Goal: Use online tool/utility: Utilize a website feature to perform a specific function

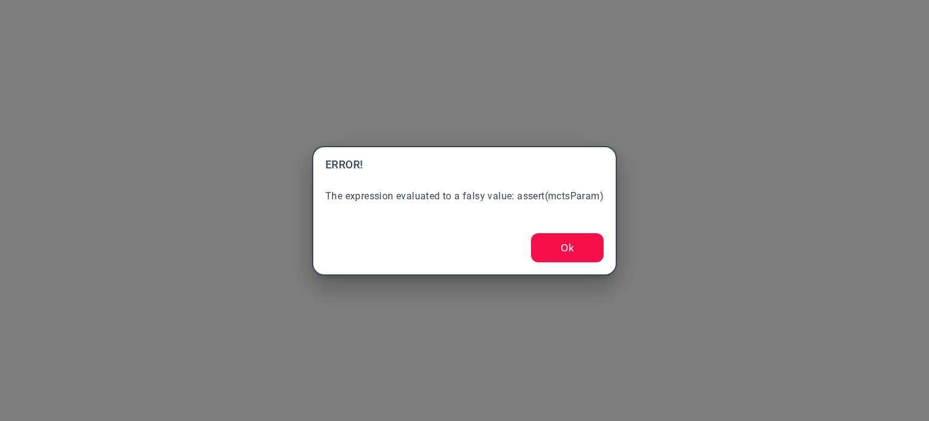
click at [563, 255] on button "Ok" at bounding box center [567, 247] width 73 height 29
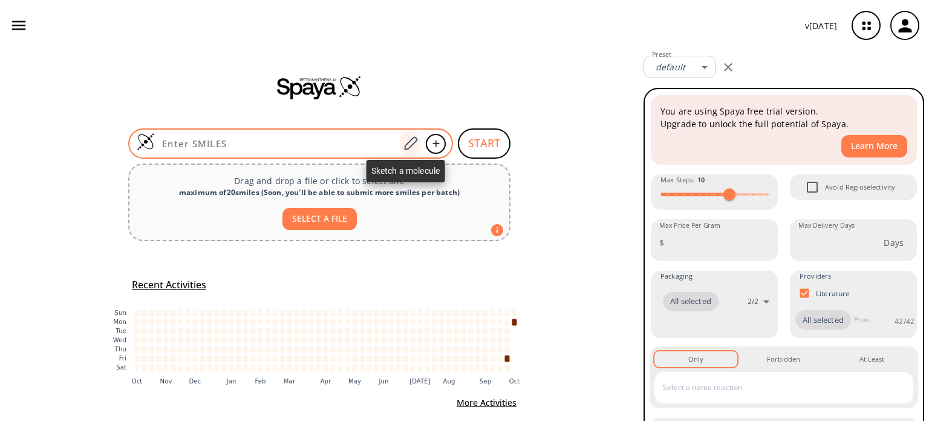
click at [408, 142] on icon at bounding box center [410, 144] width 16 height 16
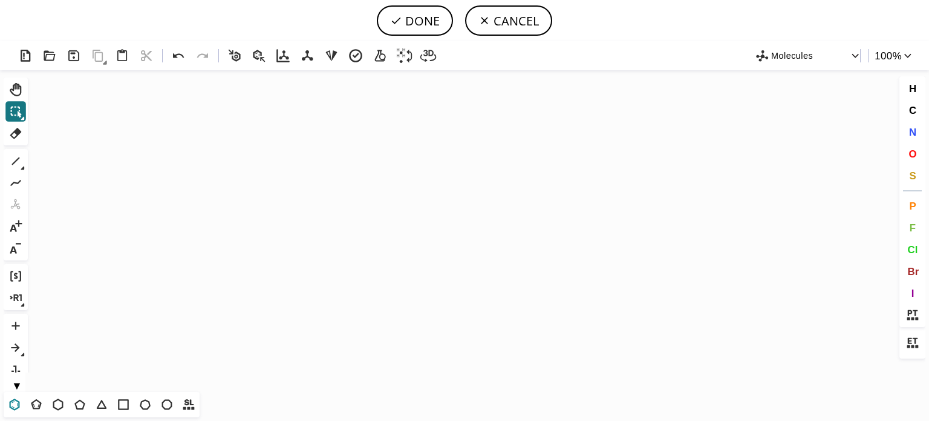
click at [19, 404] on icon at bounding box center [15, 403] width 10 height 11
click at [262, 203] on icon "Created with [PERSON_NAME] 2.3.0" at bounding box center [465, 230] width 864 height 321
drag, startPoint x: 11, startPoint y: 162, endPoint x: 215, endPoint y: 204, distance: 208.3
click at [25, 165] on button "1" at bounding box center [15, 161] width 21 height 21
drag, startPoint x: 305, startPoint y: 233, endPoint x: 304, endPoint y: 271, distance: 38.1
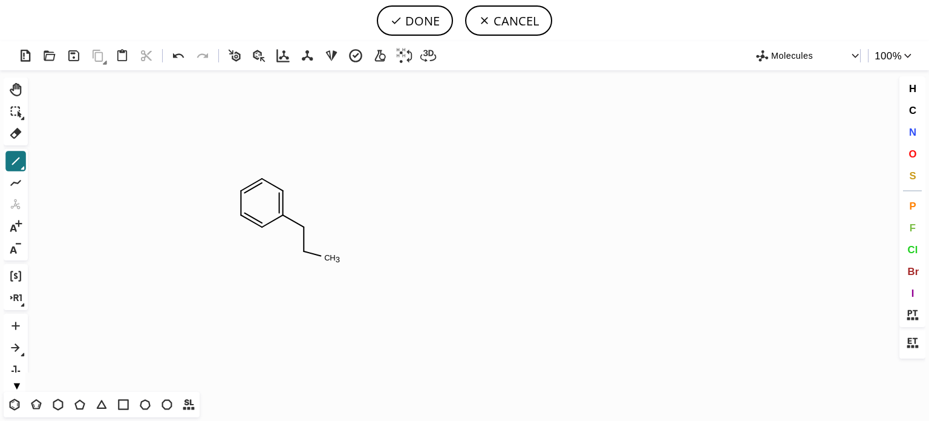
drag, startPoint x: 302, startPoint y: 255, endPoint x: 342, endPoint y: 261, distance: 40.3
drag, startPoint x: 914, startPoint y: 176, endPoint x: 716, endPoint y: 171, distance: 197.3
click at [914, 175] on span "S" at bounding box center [912, 174] width 7 height 11
click at [304, 231] on tspan "S" at bounding box center [303, 231] width 5 height 9
click at [19, 159] on icon at bounding box center [16, 161] width 16 height 16
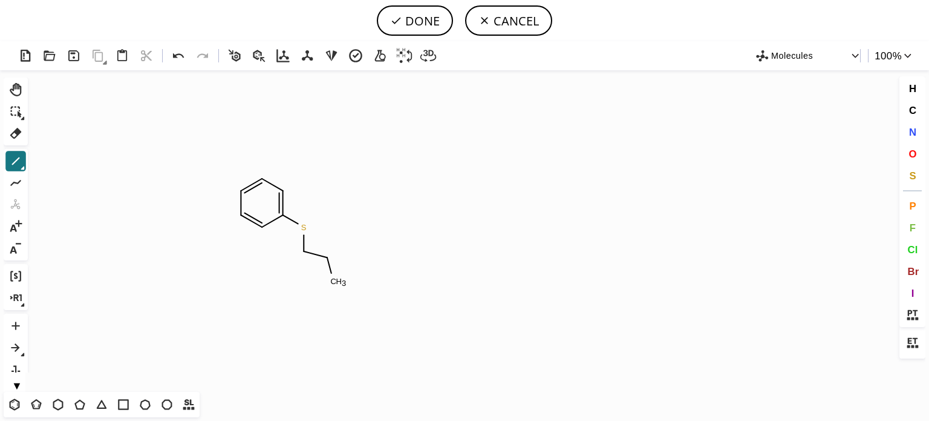
drag, startPoint x: 330, startPoint y: 262, endPoint x: 335, endPoint y: 287, distance: 25.8
click at [918, 154] on button "O" at bounding box center [913, 153] width 21 height 21
drag, startPoint x: 359, startPoint y: 289, endPoint x: 341, endPoint y: 312, distance: 29.3
click at [359, 289] on tspan "O" at bounding box center [359, 289] width 6 height 9
click at [315, 304] on tspan "O" at bounding box center [315, 303] width 6 height 9
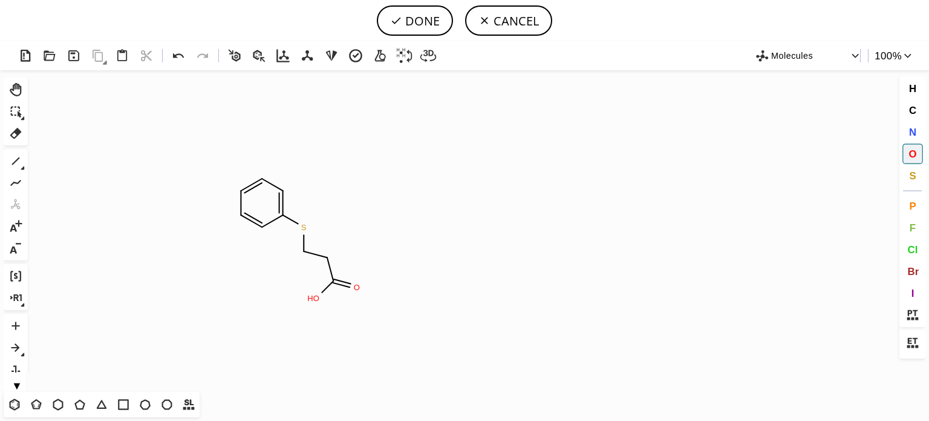
click at [24, 166] on icon at bounding box center [23, 168] width 4 height 4
click at [260, 162] on icon at bounding box center [258, 161] width 13 height 13
click at [914, 133] on span "N" at bounding box center [912, 131] width 7 height 11
click at [347, 249] on tspan "N" at bounding box center [347, 248] width 6 height 9
drag, startPoint x: 18, startPoint y: 159, endPoint x: 326, endPoint y: 223, distance: 314.5
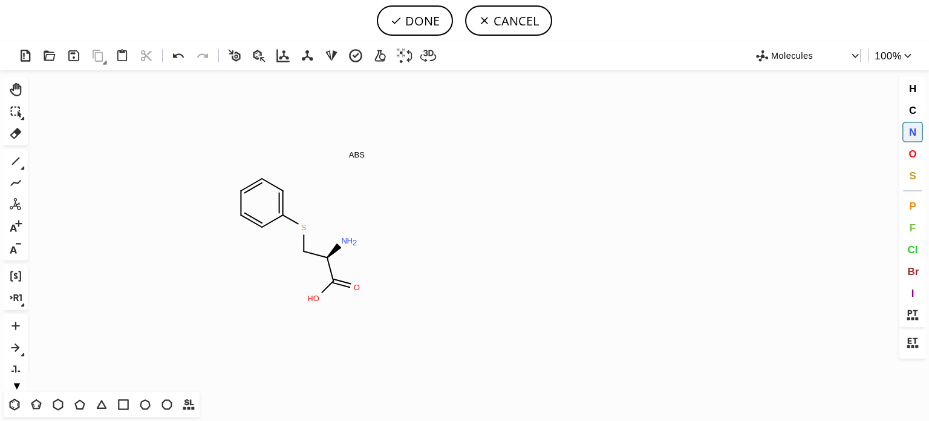
click at [21, 159] on icon at bounding box center [16, 161] width 16 height 16
drag, startPoint x: 912, startPoint y: 154, endPoint x: 742, endPoint y: 145, distance: 170.3
click at [912, 149] on span "O" at bounding box center [913, 153] width 8 height 11
drag, startPoint x: 392, startPoint y: 229, endPoint x: 443, endPoint y: 193, distance: 63.0
click at [392, 229] on tspan "O" at bounding box center [392, 229] width 6 height 9
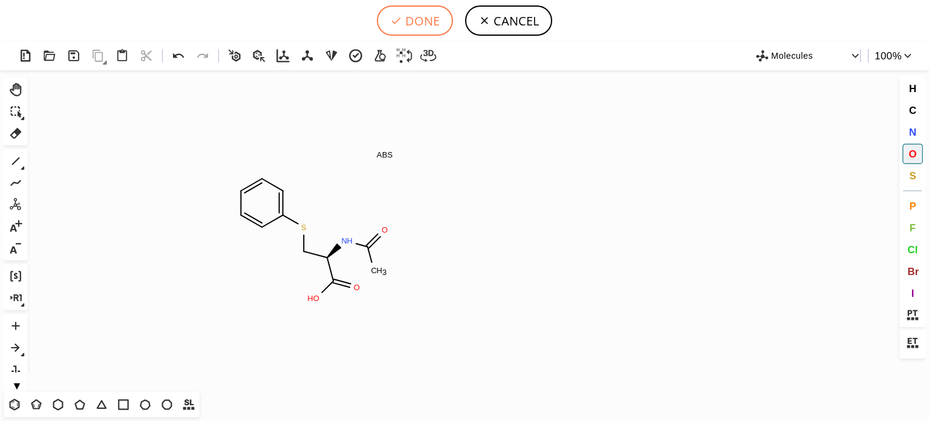
click at [427, 24] on button "DONE" at bounding box center [415, 20] width 76 height 30
type input "C1C=CC(SC[C@@H]([GEOGRAPHIC_DATA](C)=O)C(O)=O)=CC=1"
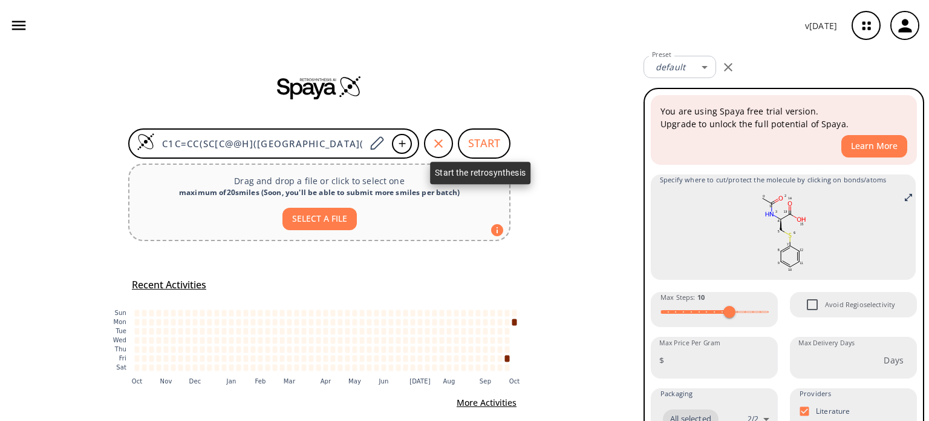
click at [483, 144] on button "START" at bounding box center [484, 143] width 53 height 30
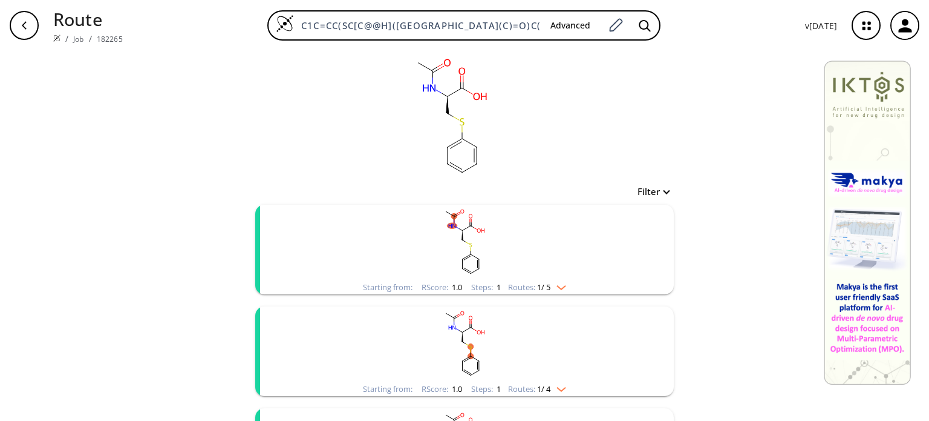
click at [563, 282] on img "clusters" at bounding box center [559, 285] width 16 height 10
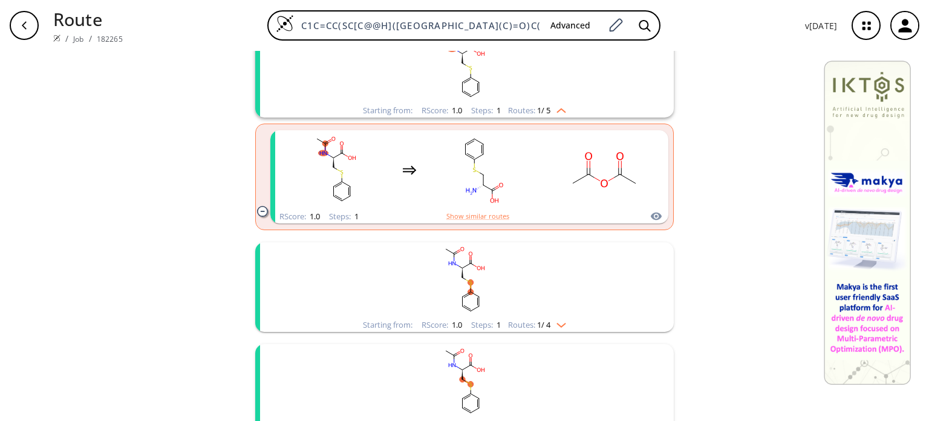
scroll to position [182, 0]
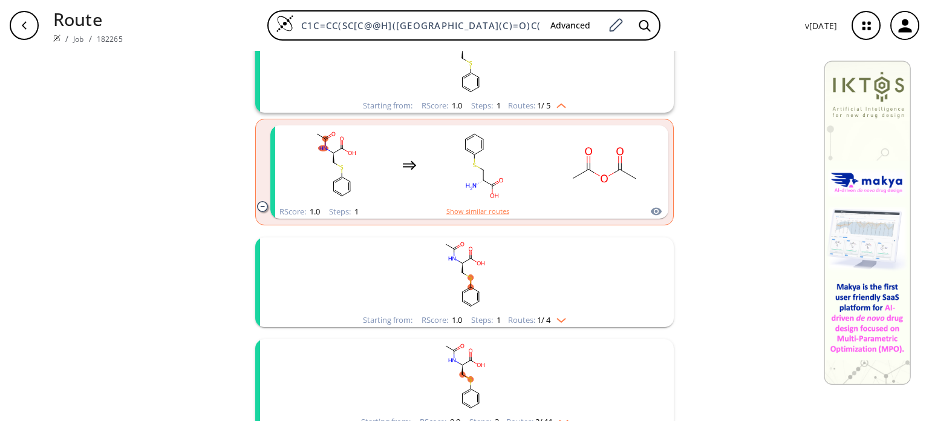
click at [561, 319] on img "clusters" at bounding box center [559, 318] width 16 height 10
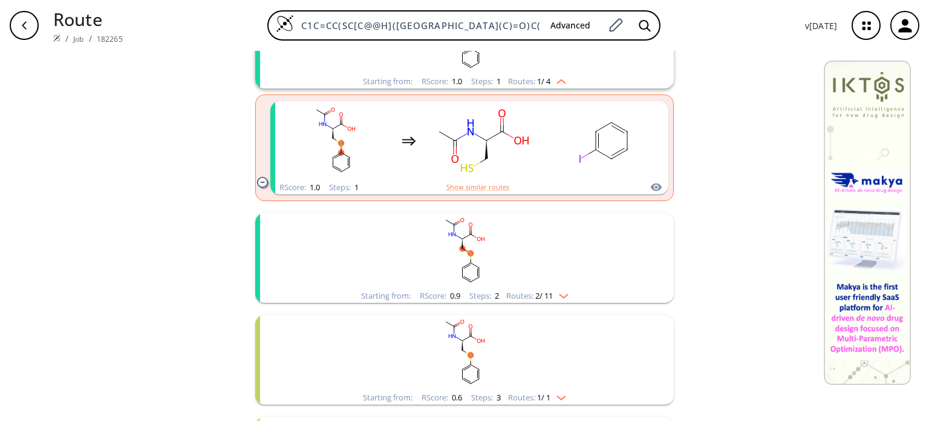
scroll to position [484, 0]
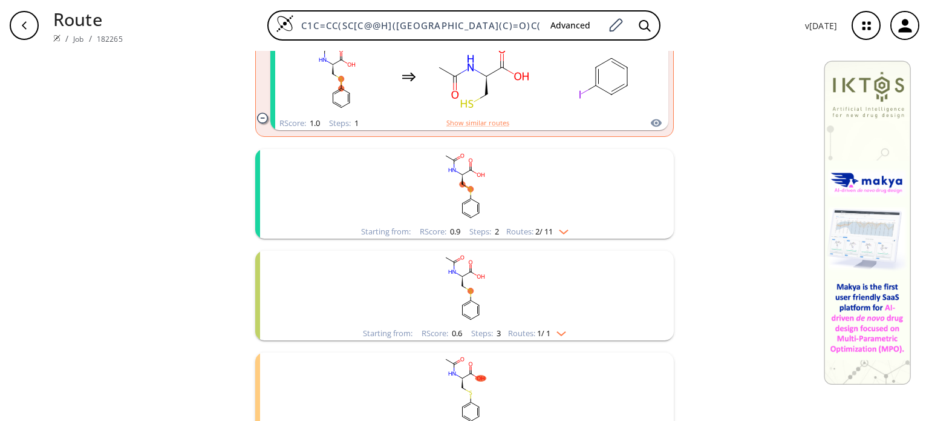
click at [565, 329] on img "clusters" at bounding box center [559, 331] width 16 height 10
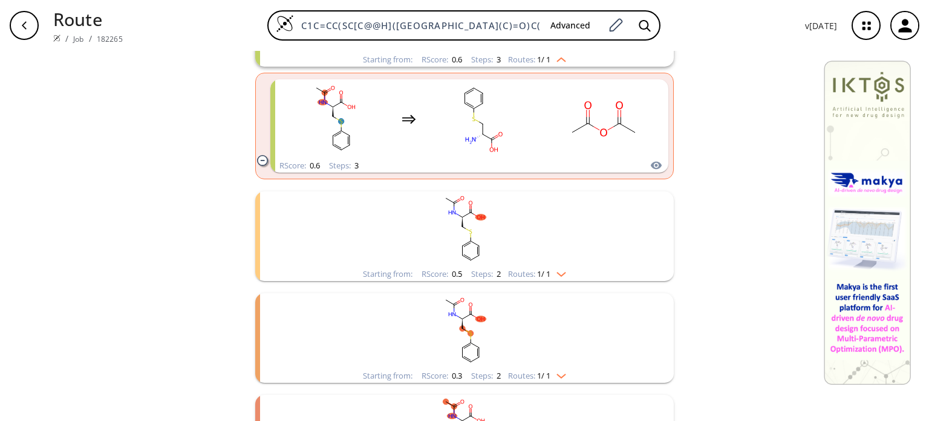
scroll to position [787, 0]
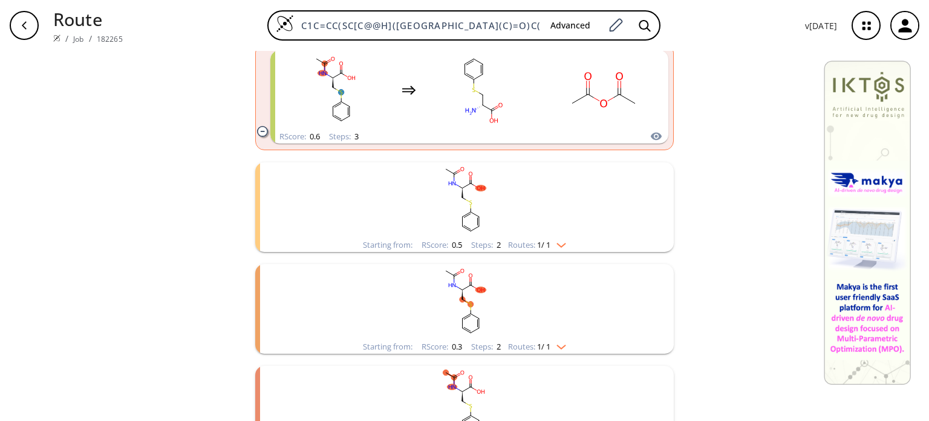
click at [560, 239] on img "clusters" at bounding box center [559, 243] width 16 height 10
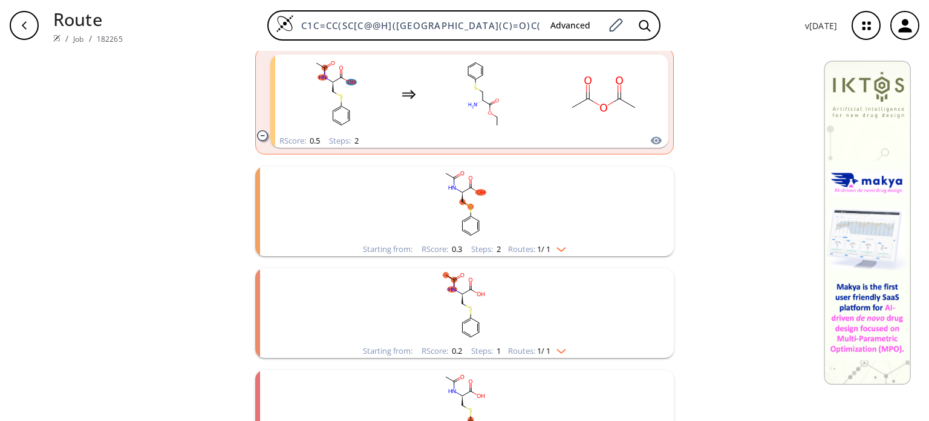
scroll to position [1029, 0]
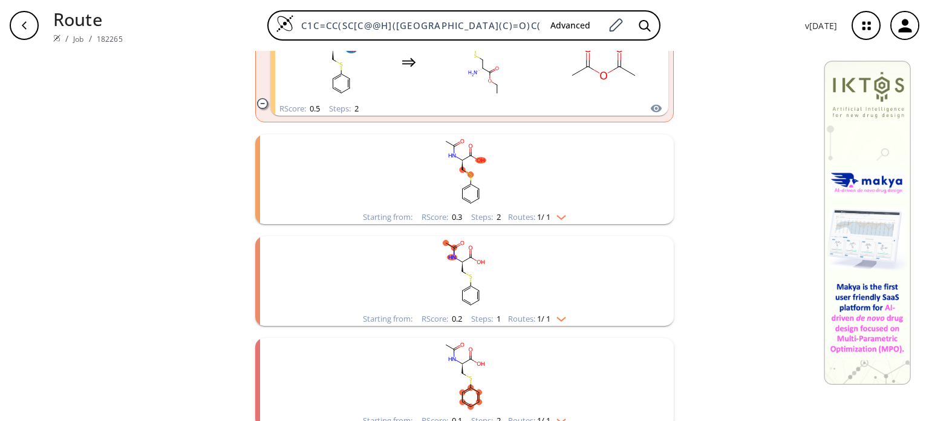
click at [563, 216] on img "clusters" at bounding box center [559, 215] width 16 height 10
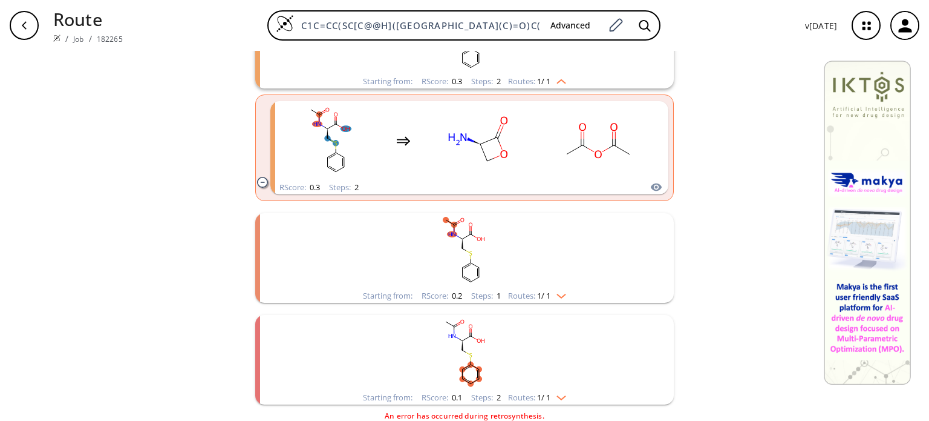
scroll to position [1164, 0]
click at [559, 298] on div "Routes: 1 / 1" at bounding box center [537, 296] width 58 height 8
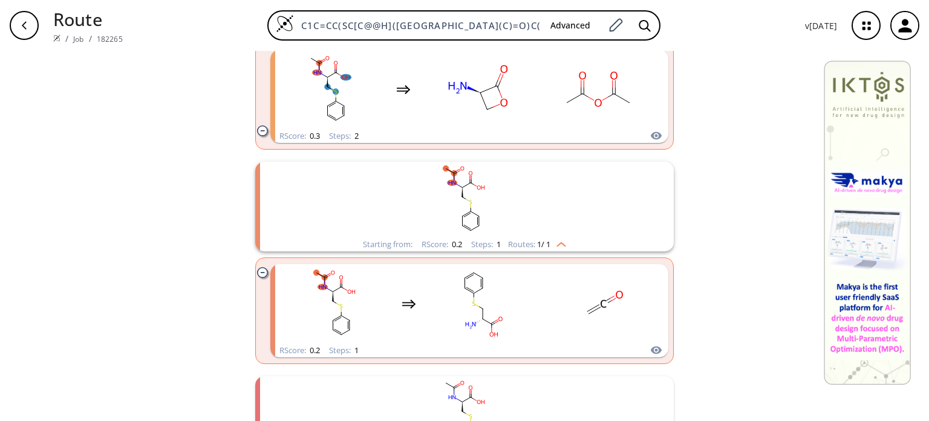
scroll to position [1277, 0]
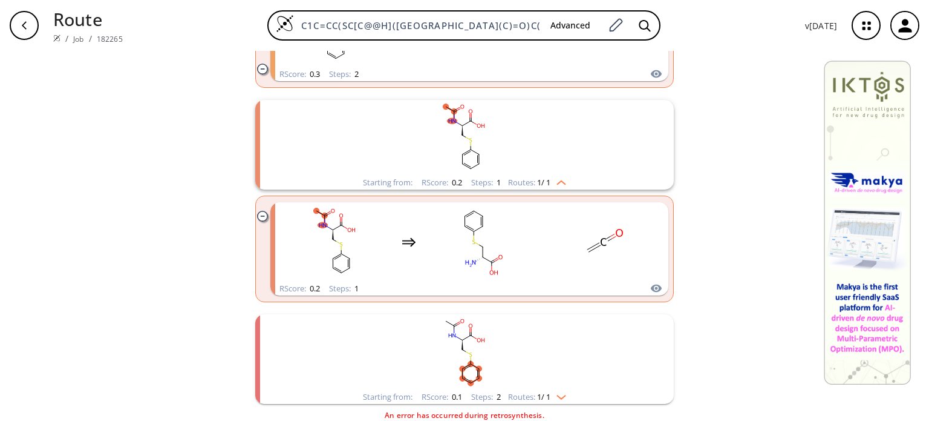
click at [568, 396] on div "Starting from: RScore : 0.1 Steps : 2 Routes: 1 / 1" at bounding box center [464, 397] width 221 height 14
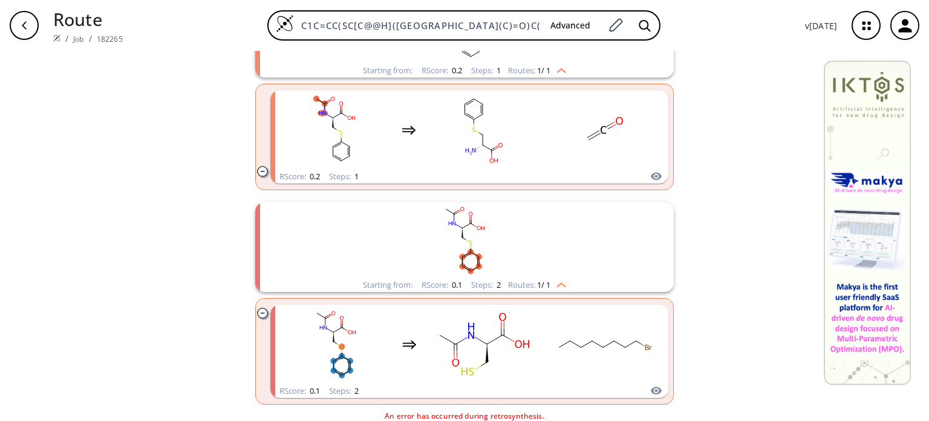
scroll to position [1389, 0]
